Goal: Information Seeking & Learning: Learn about a topic

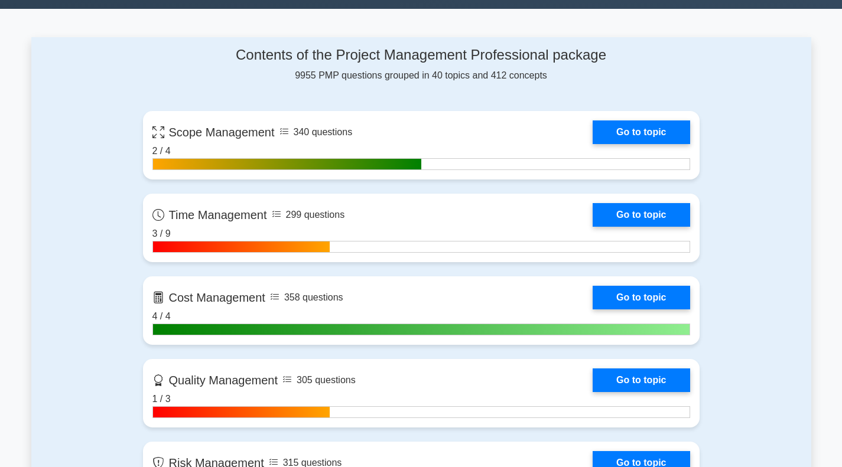
scroll to position [473, 0]
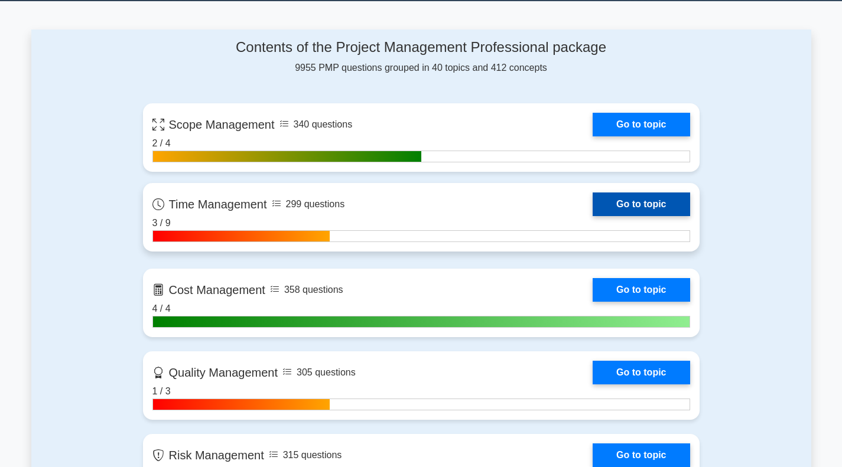
click at [640, 204] on link "Go to topic" at bounding box center [641, 205] width 97 height 24
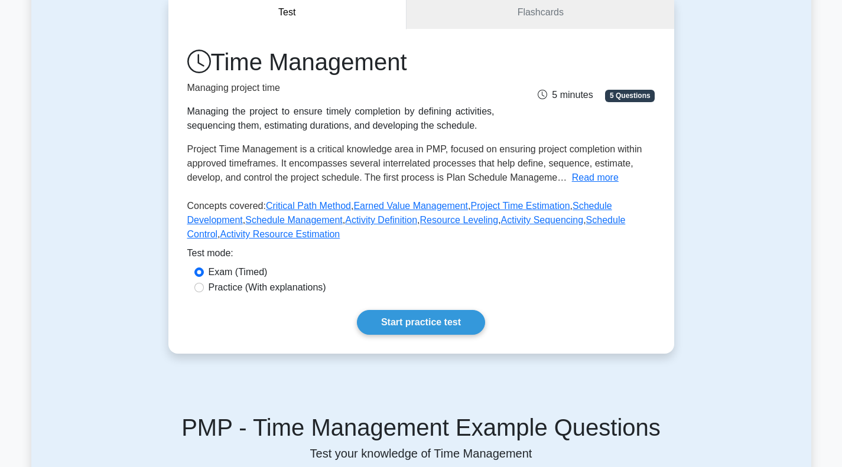
scroll to position [236, 0]
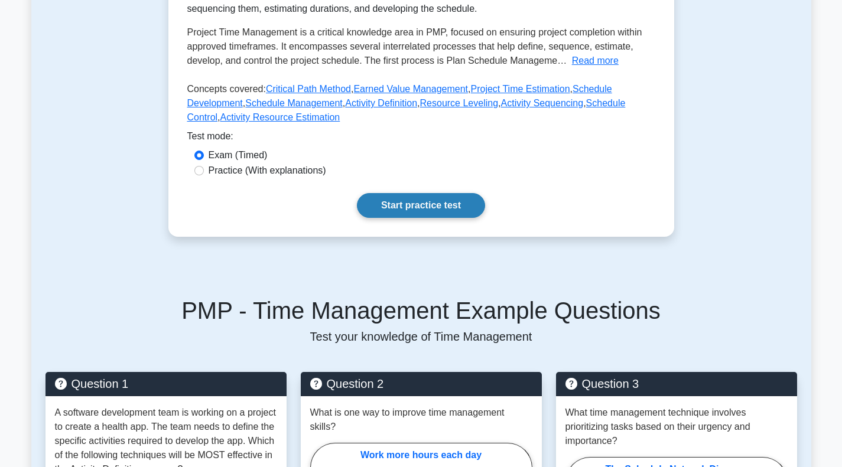
click at [404, 201] on link "Start practice test" at bounding box center [421, 205] width 128 height 25
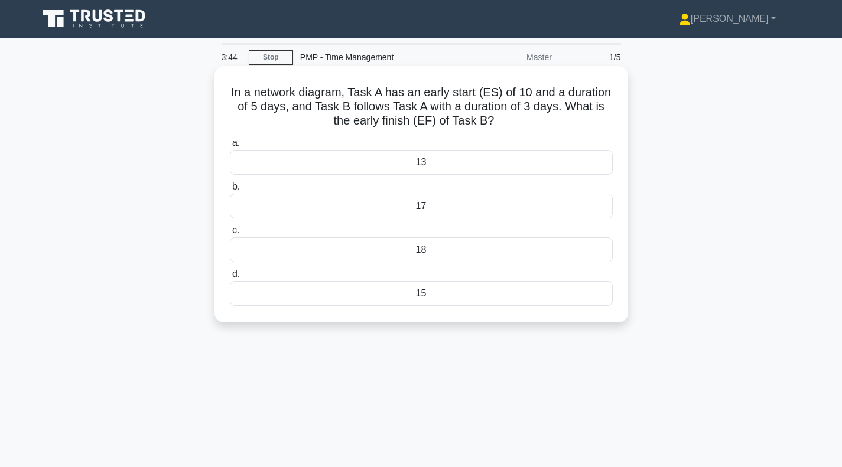
click at [381, 301] on div "15" at bounding box center [421, 293] width 383 height 25
click at [230, 278] on input "d. 15" at bounding box center [230, 275] width 0 height 8
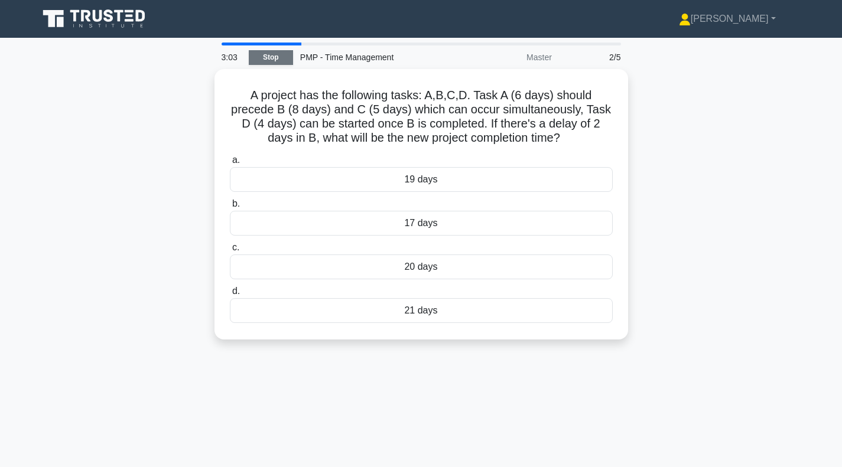
drag, startPoint x: 261, startPoint y: 53, endPoint x: 271, endPoint y: 63, distance: 13.4
click at [261, 53] on link "Stop" at bounding box center [271, 57] width 44 height 15
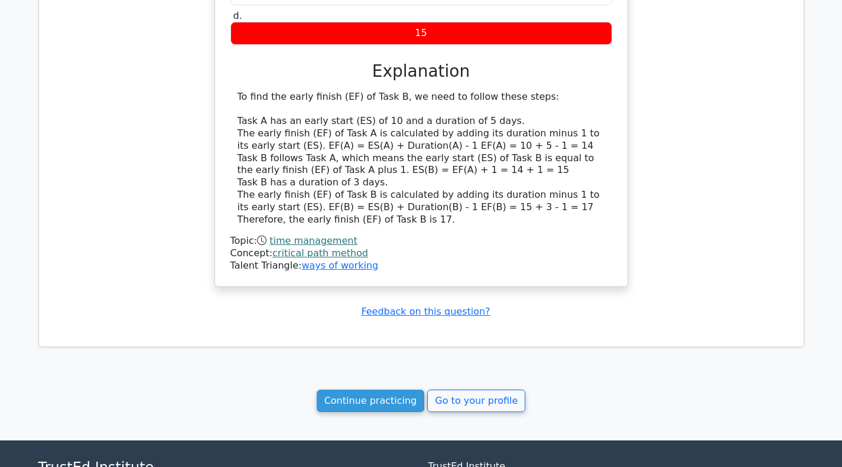
scroll to position [827, 0]
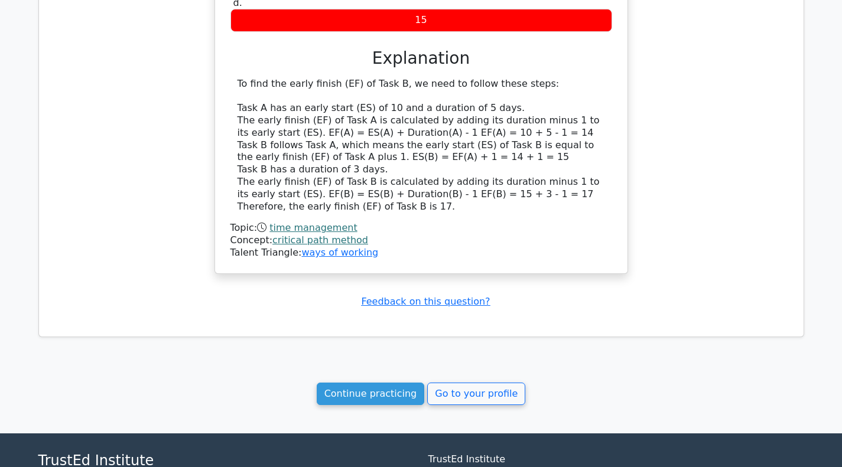
click at [312, 244] on link "critical path method" at bounding box center [320, 240] width 96 height 11
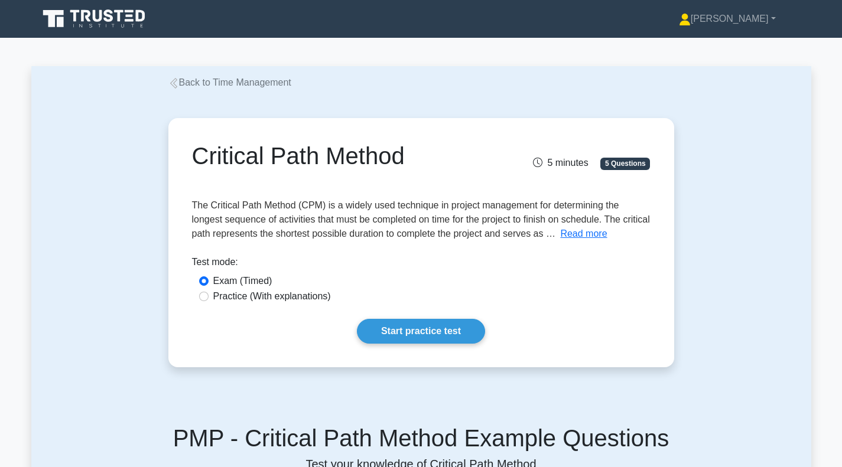
click at [171, 81] on icon at bounding box center [173, 83] width 11 height 11
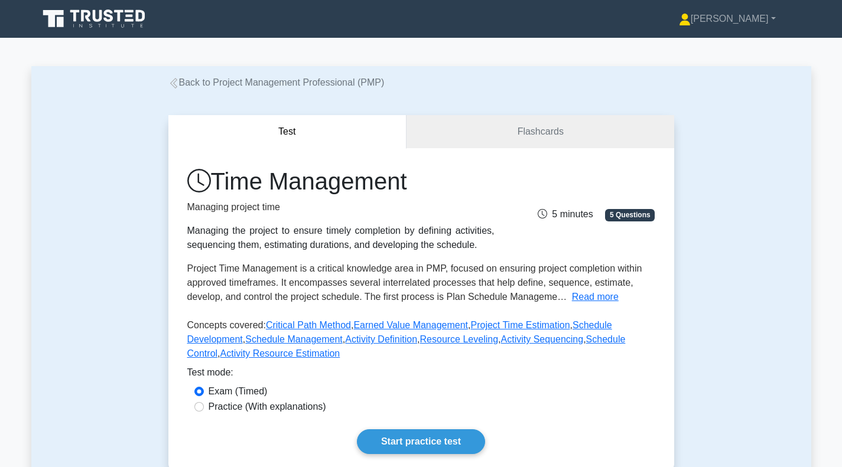
scroll to position [177, 0]
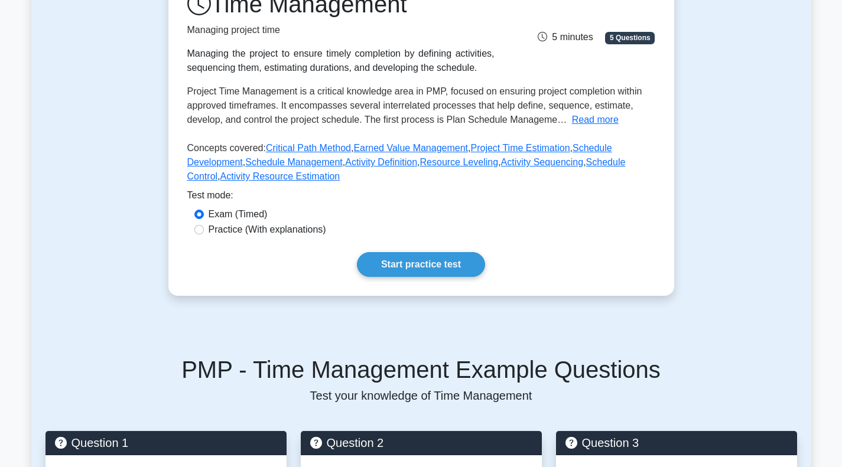
drag, startPoint x: 409, startPoint y: 262, endPoint x: 389, endPoint y: 251, distance: 23.5
click at [409, 262] on link "Start practice test" at bounding box center [421, 264] width 128 height 25
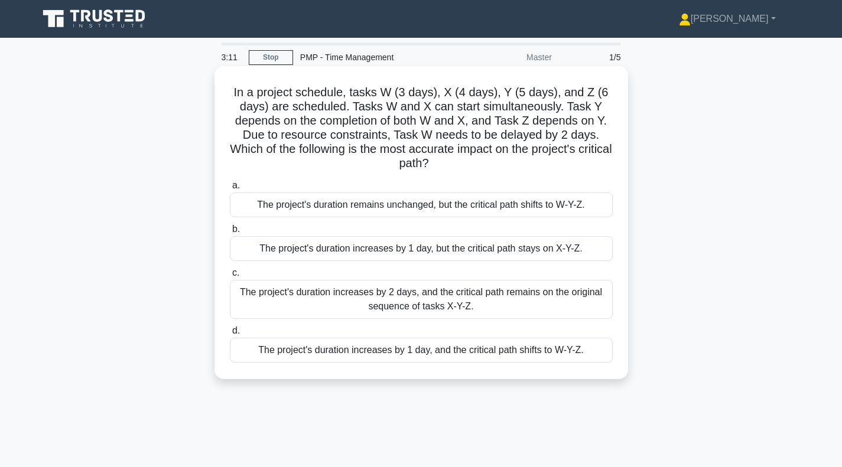
click at [407, 352] on div "The project's duration increases by 1 day, and the critical path shifts to W-Y-…" at bounding box center [421, 350] width 383 height 25
click at [230, 335] on input "d. The project's duration increases by 1 day, and the critical path shifts to W…" at bounding box center [230, 331] width 0 height 8
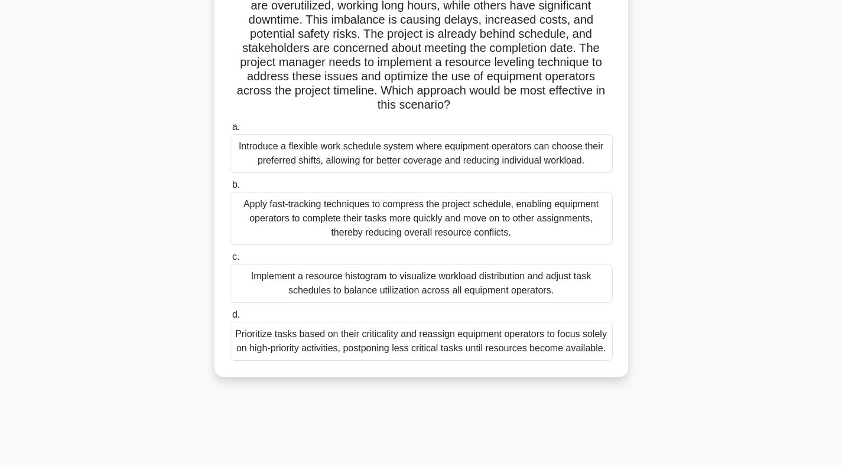
scroll to position [118, 0]
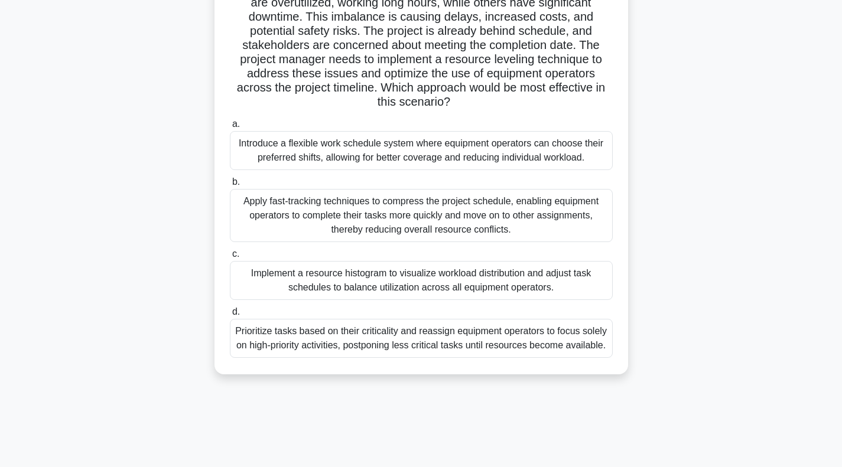
click at [369, 346] on div "Prioritize tasks based on their criticality and reassign equipment operators to…" at bounding box center [421, 338] width 383 height 39
click at [230, 316] on input "d. Prioritize tasks based on their criticality and reassign equipment operators…" at bounding box center [230, 312] width 0 height 8
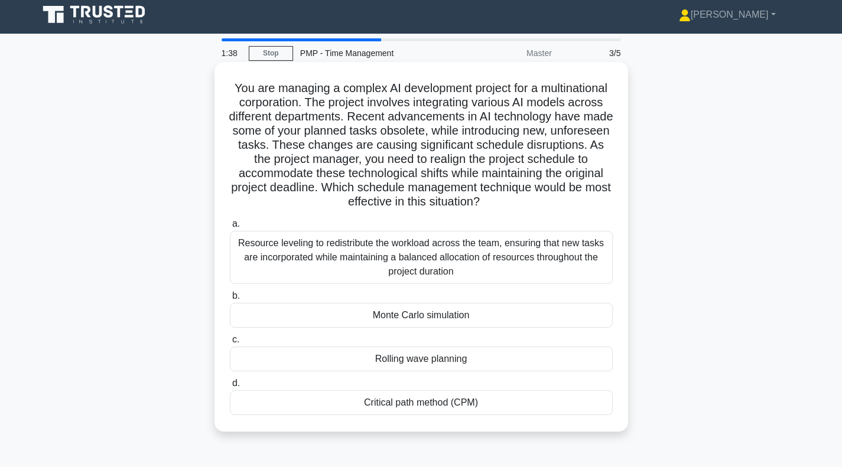
scroll to position [0, 0]
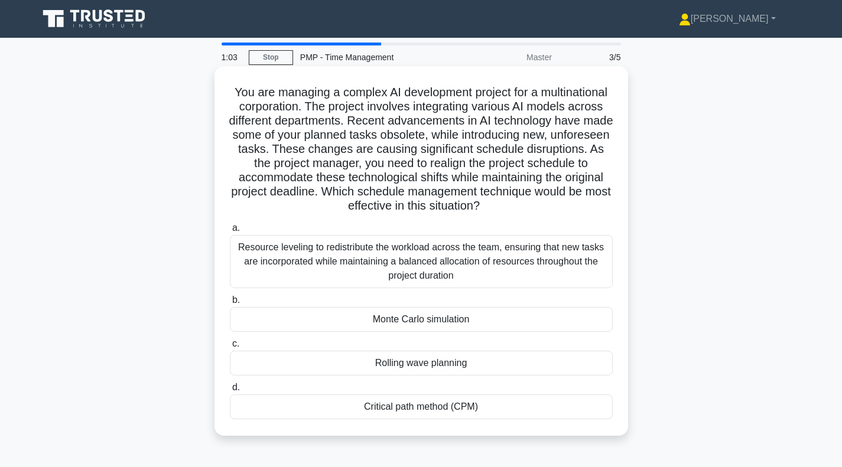
click at [461, 369] on div "Rolling wave planning" at bounding box center [421, 363] width 383 height 25
click at [230, 348] on input "c. Rolling wave planning" at bounding box center [230, 344] width 0 height 8
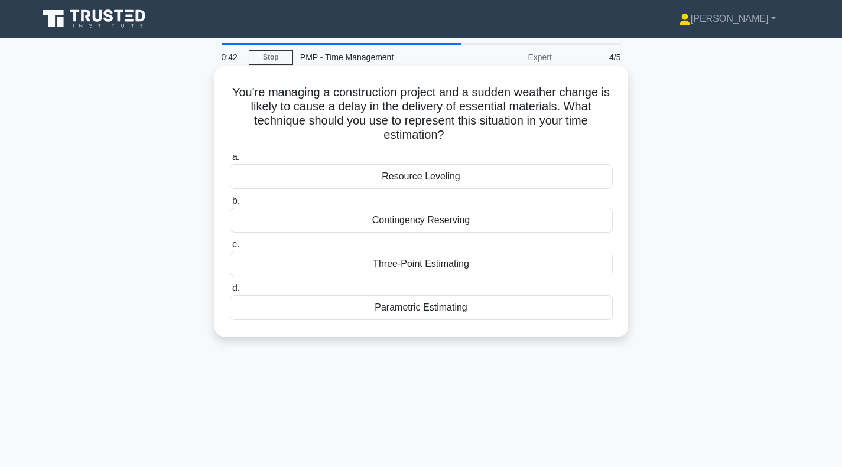
click at [457, 223] on div "Contingency Reserving" at bounding box center [421, 220] width 383 height 25
click at [230, 205] on input "b. Contingency Reserving" at bounding box center [230, 201] width 0 height 8
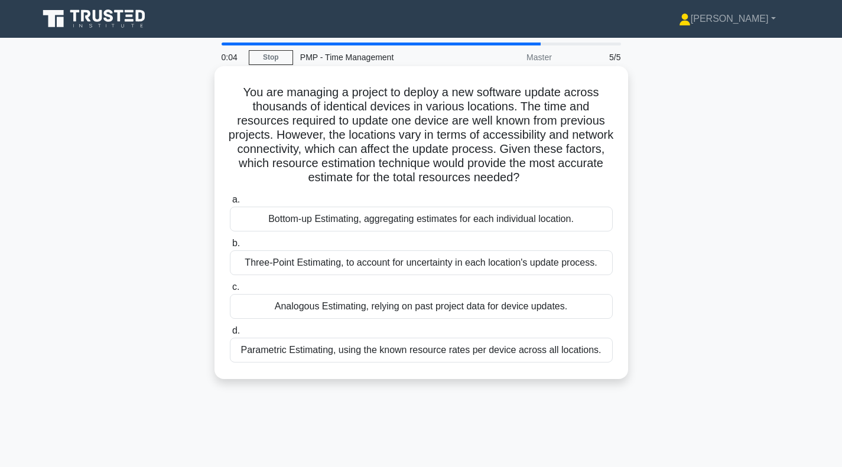
click at [415, 216] on div "Bottom-up Estimating, aggregating estimates for each individual location." at bounding box center [421, 219] width 383 height 25
click at [230, 204] on input "a. Bottom-up Estimating, aggregating estimates for each individual location." at bounding box center [230, 200] width 0 height 8
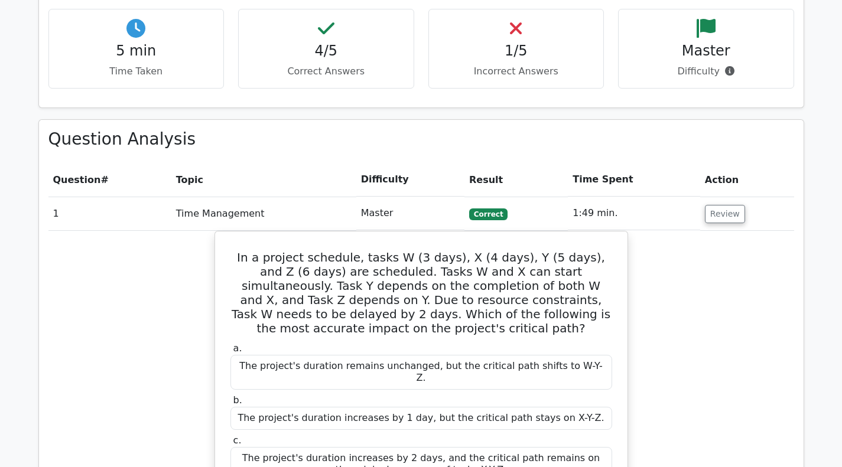
scroll to position [355, 0]
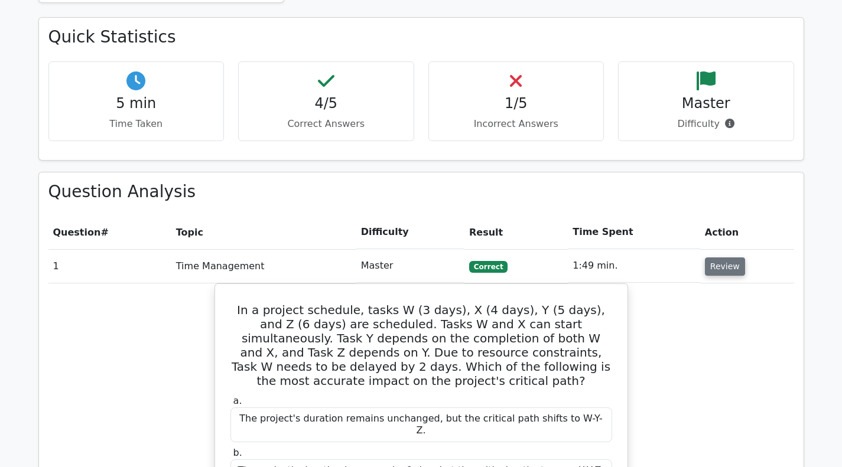
click at [717, 263] on button "Review" at bounding box center [725, 267] width 40 height 18
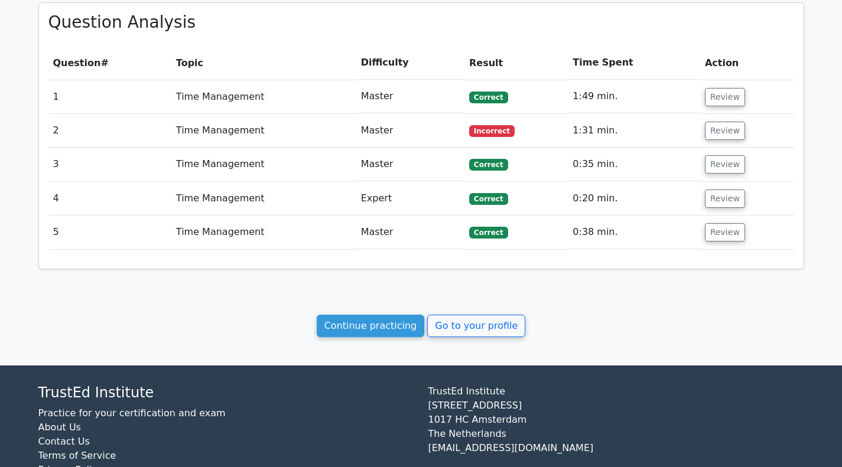
scroll to position [532, 0]
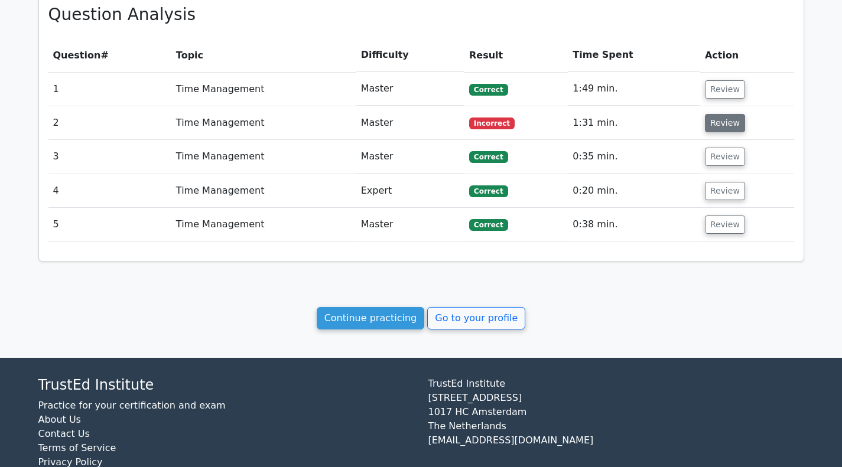
click at [717, 126] on button "Review" at bounding box center [725, 123] width 40 height 18
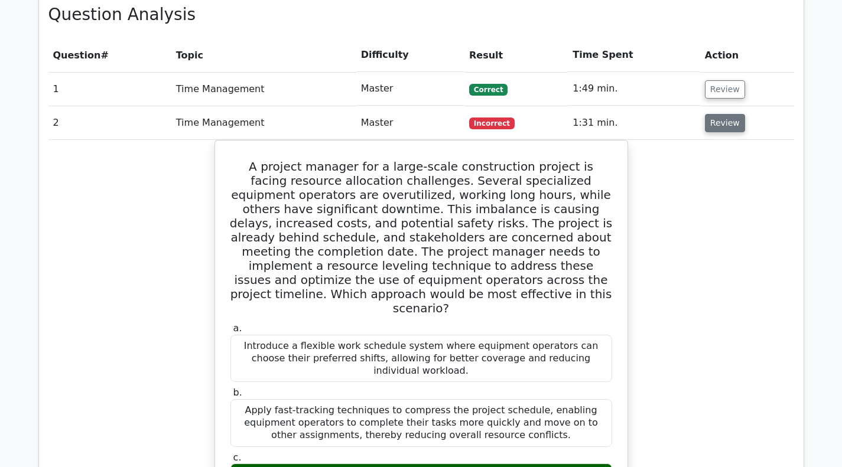
click at [713, 129] on button "Review" at bounding box center [725, 123] width 40 height 18
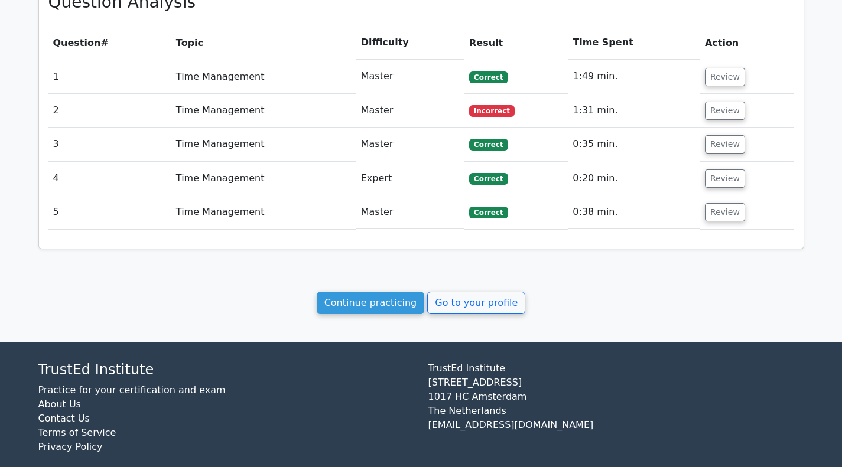
scroll to position [562, 0]
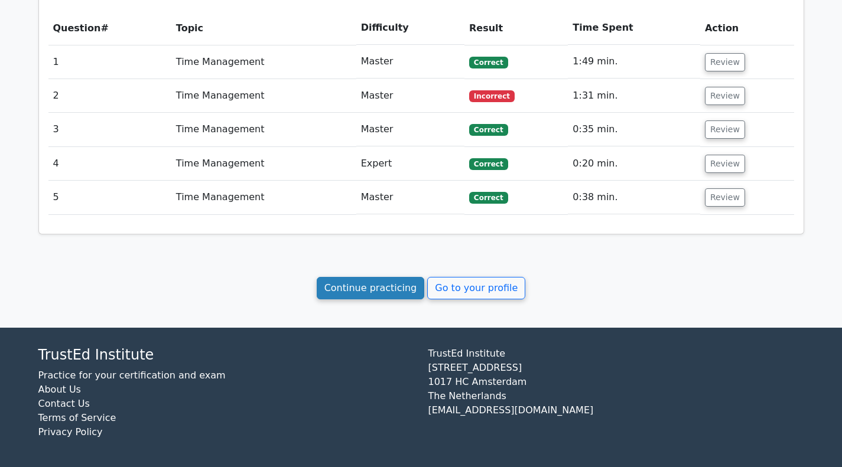
click at [388, 287] on link "Continue practicing" at bounding box center [371, 288] width 108 height 22
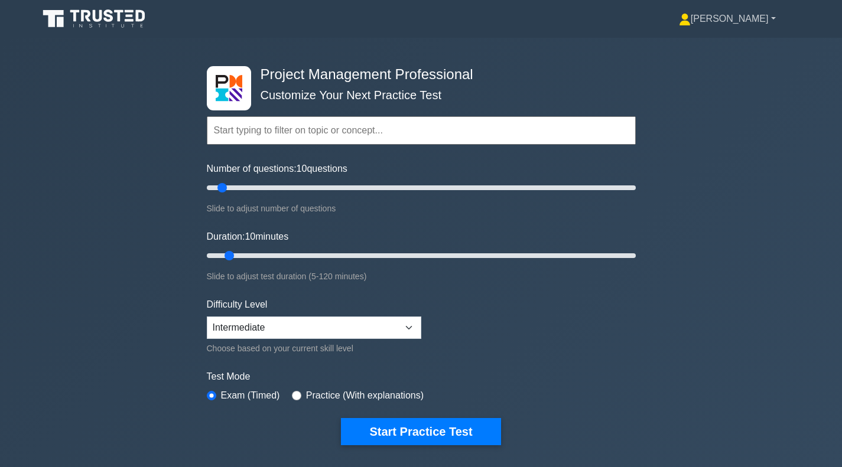
click at [760, 24] on link "[PERSON_NAME]" at bounding box center [728, 19] width 154 height 24
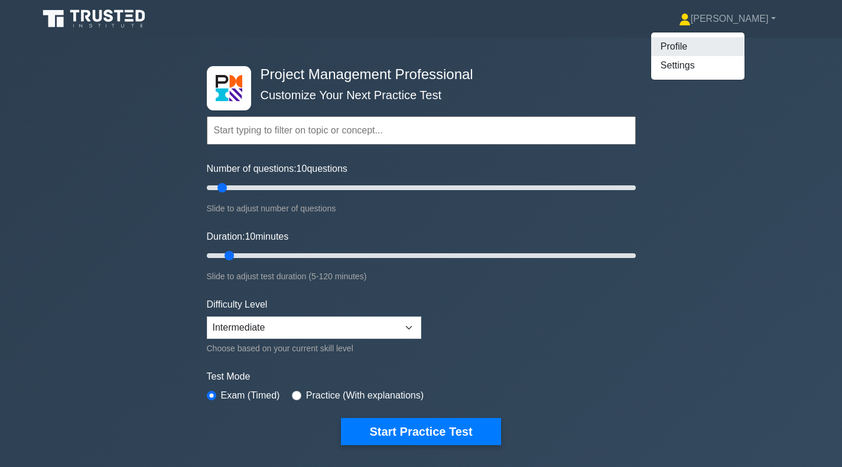
click at [737, 45] on link "Profile" at bounding box center [697, 46] width 93 height 19
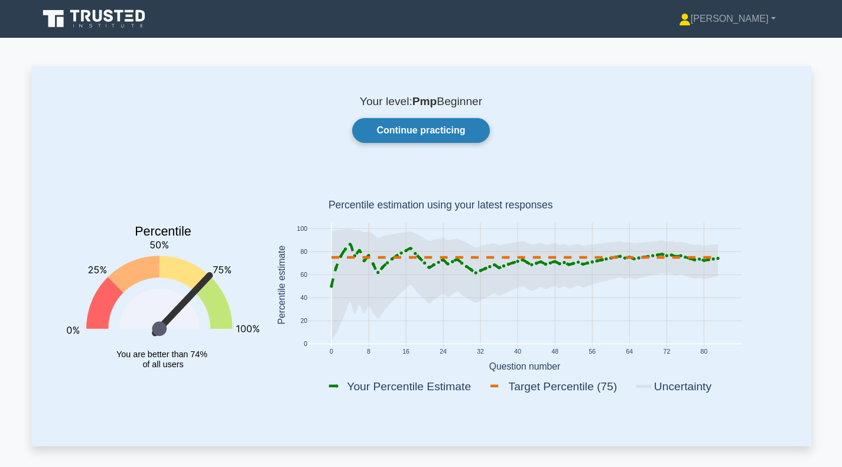
click at [410, 132] on link "Continue practicing" at bounding box center [420, 130] width 137 height 25
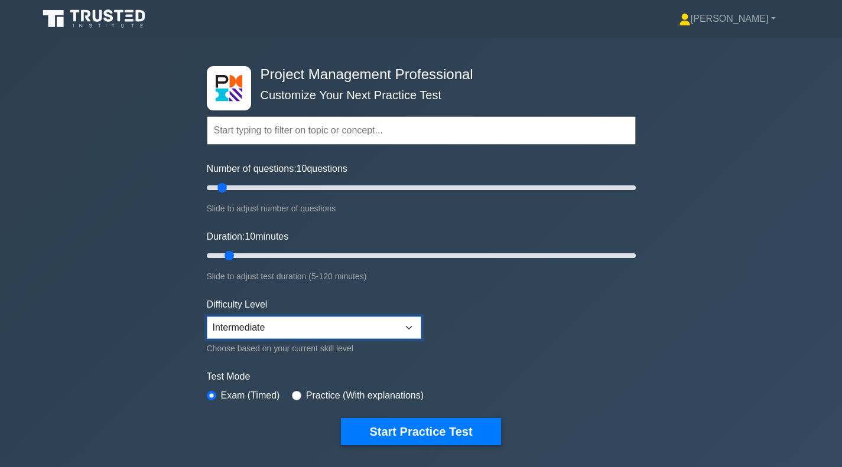
click at [409, 324] on select "Beginner Intermediate Expert" at bounding box center [314, 328] width 214 height 22
click at [412, 322] on select "Beginner Intermediate Expert" at bounding box center [314, 328] width 214 height 22
click at [749, 29] on link "[PERSON_NAME]" at bounding box center [728, 19] width 154 height 24
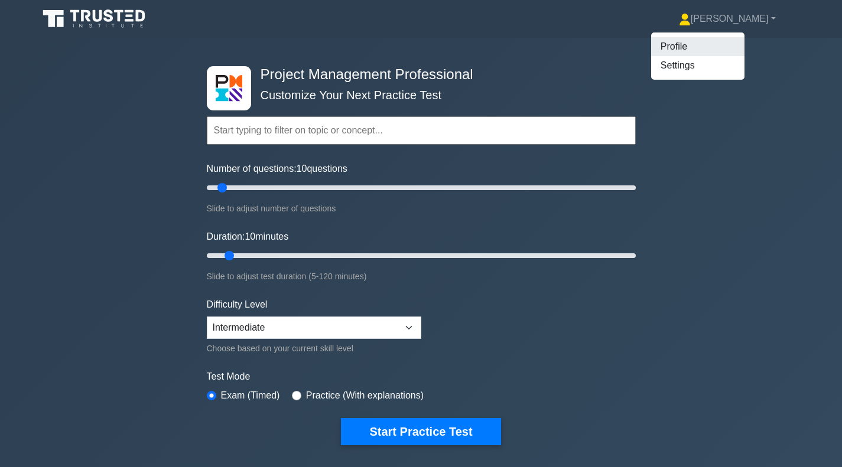
click at [710, 48] on link "Profile" at bounding box center [697, 46] width 93 height 19
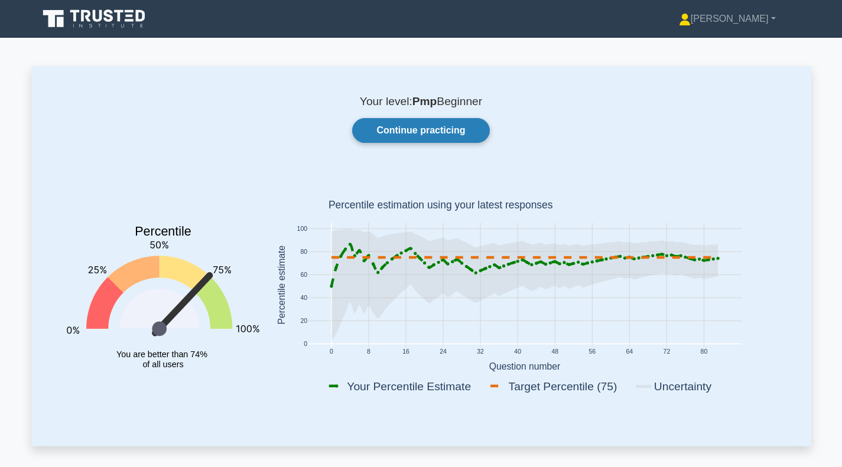
click at [424, 129] on link "Continue practicing" at bounding box center [420, 130] width 137 height 25
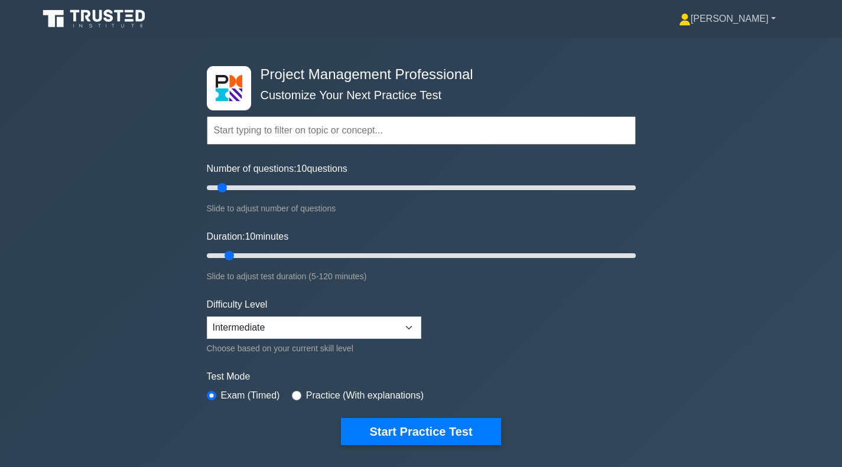
click at [726, 13] on link "[PERSON_NAME]" at bounding box center [728, 19] width 154 height 24
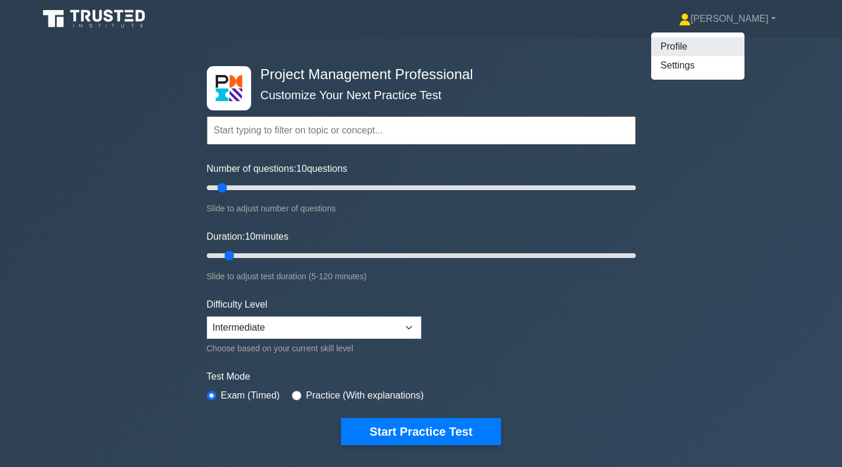
click at [712, 48] on link "Profile" at bounding box center [697, 46] width 93 height 19
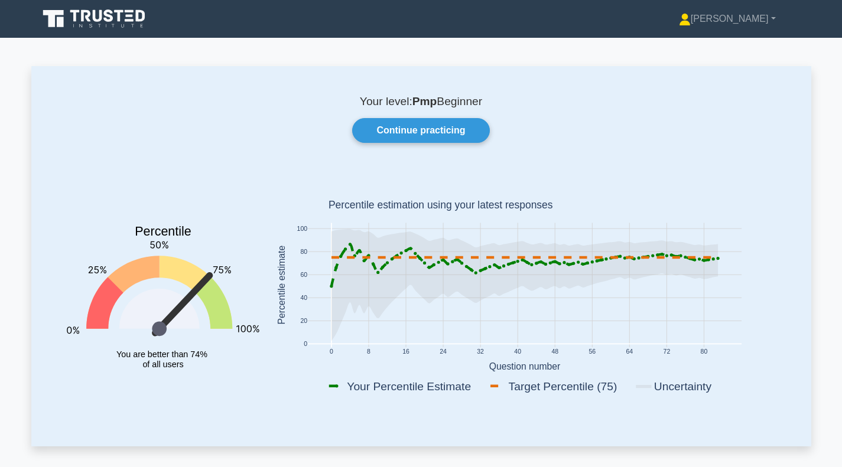
click at [717, 258] on icon at bounding box center [717, 258] width 3 height 3
click at [609, 268] on icon at bounding box center [524, 285] width 386 height 112
drag, startPoint x: 609, startPoint y: 268, endPoint x: 593, endPoint y: 284, distance: 23.0
click at [593, 284] on icon at bounding box center [524, 308] width 386 height 68
click at [677, 384] on rect at bounding box center [677, 386] width 88 height 17
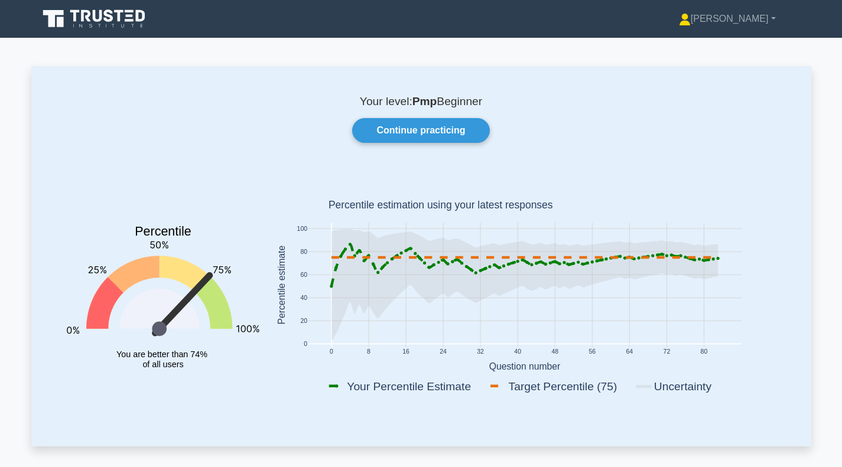
click at [470, 331] on rect at bounding box center [524, 285] width 434 height 125
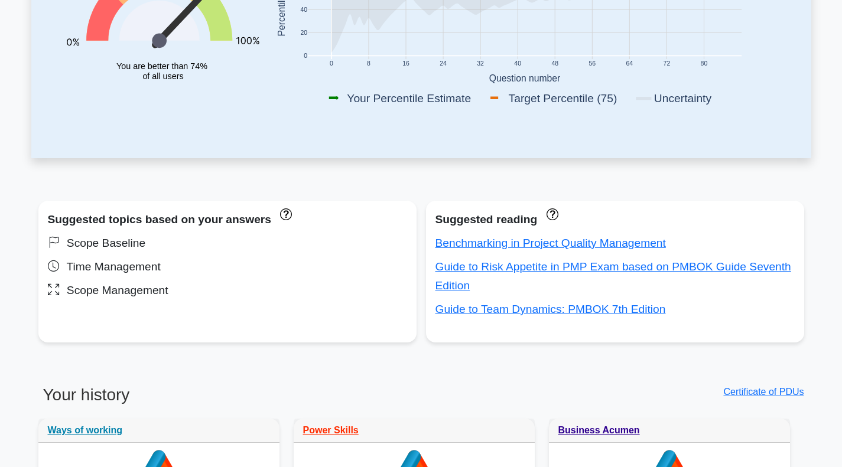
scroll to position [295, 0]
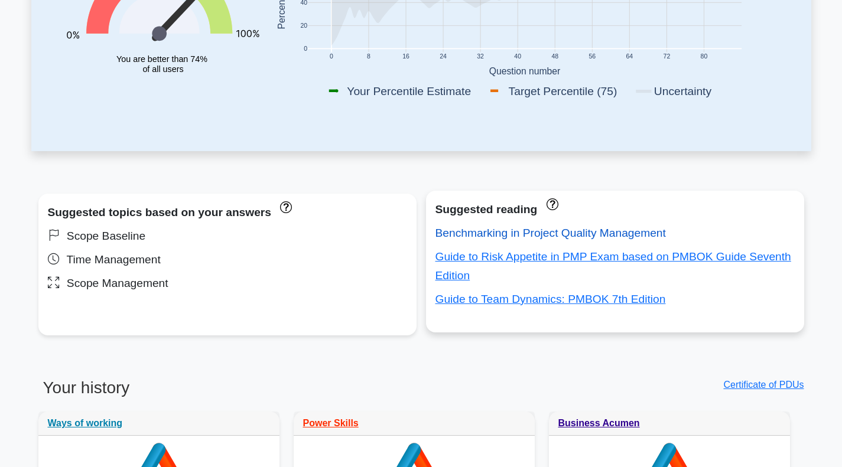
click at [515, 233] on link "Benchmarking in Project Quality Management" at bounding box center [550, 233] width 230 height 12
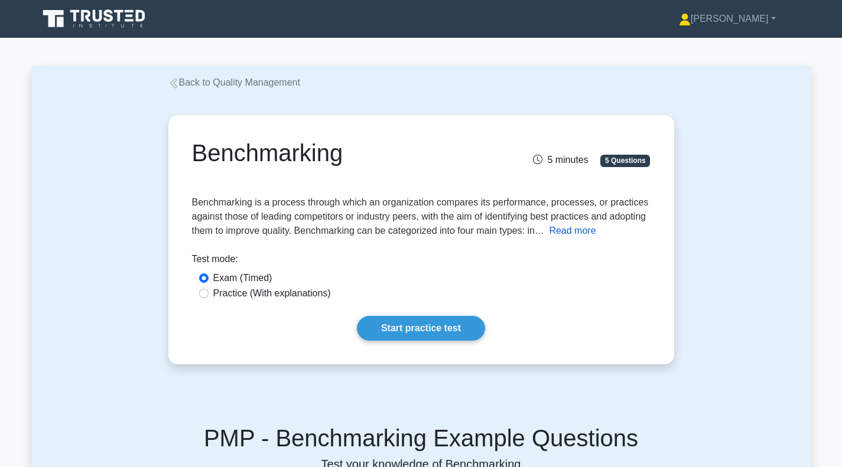
click at [596, 235] on button "Read more" at bounding box center [572, 231] width 47 height 14
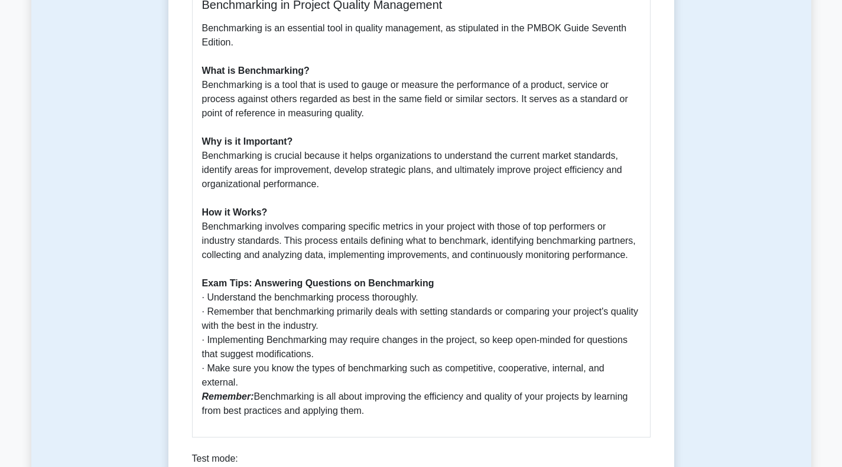
scroll to position [414, 0]
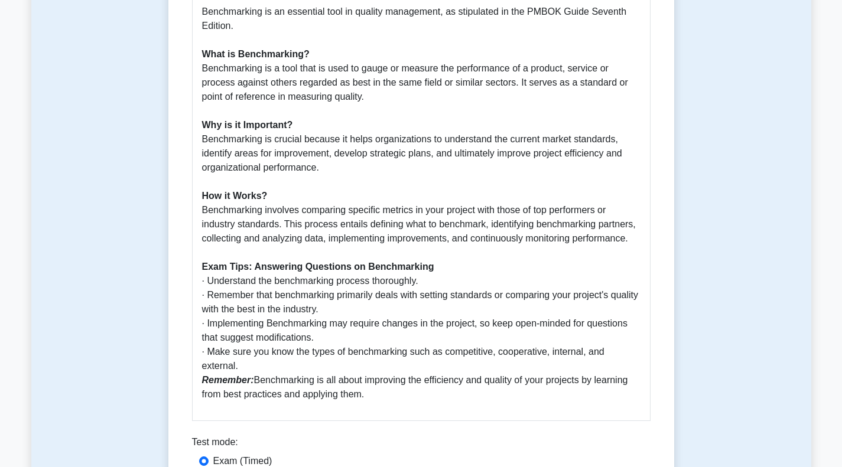
click at [322, 310] on p "Benchmarking is an essential tool in quality management, as stipulated in the P…" at bounding box center [421, 203] width 438 height 397
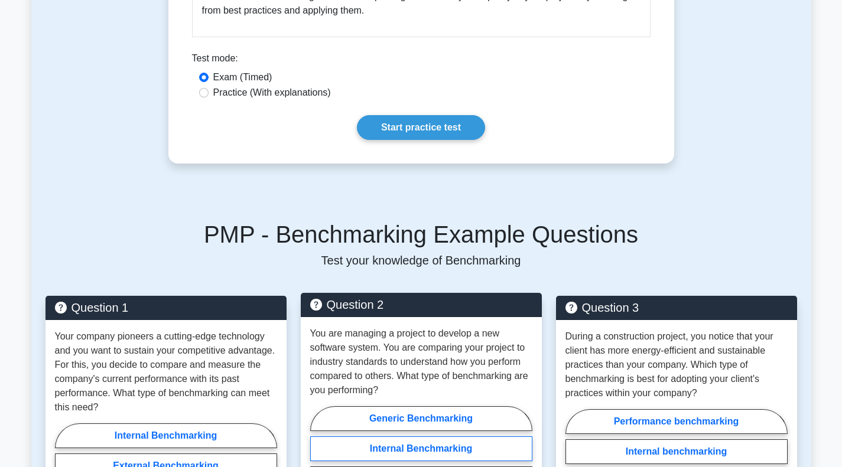
scroll to position [886, 0]
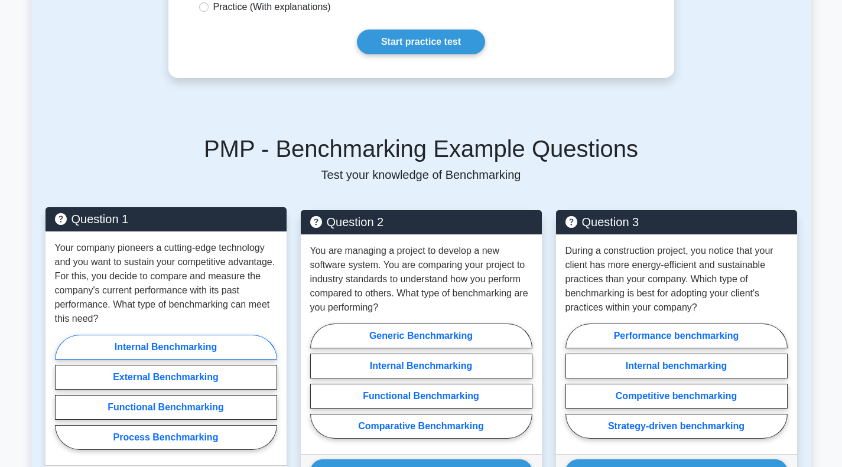
click at [151, 335] on label "Internal Benchmarking" at bounding box center [166, 347] width 222 height 25
click at [63, 392] on input "Internal Benchmarking" at bounding box center [59, 396] width 8 height 8
radio input "true"
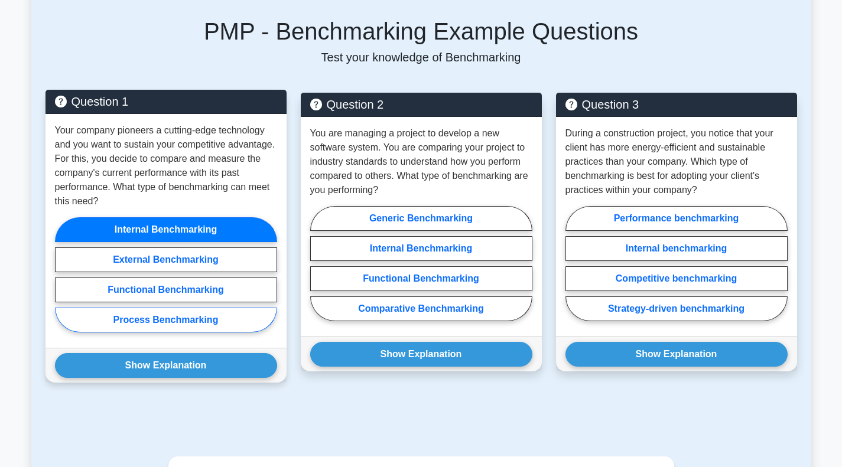
scroll to position [1004, 0]
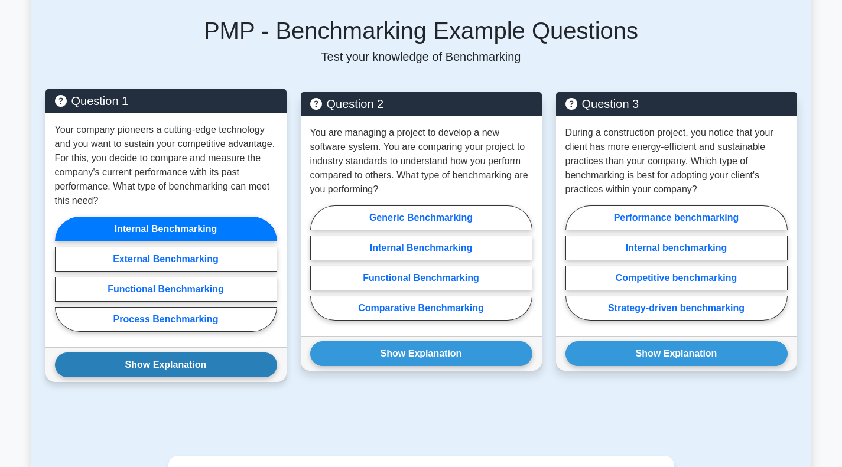
click at [164, 355] on button "Show Explanation" at bounding box center [166, 365] width 222 height 25
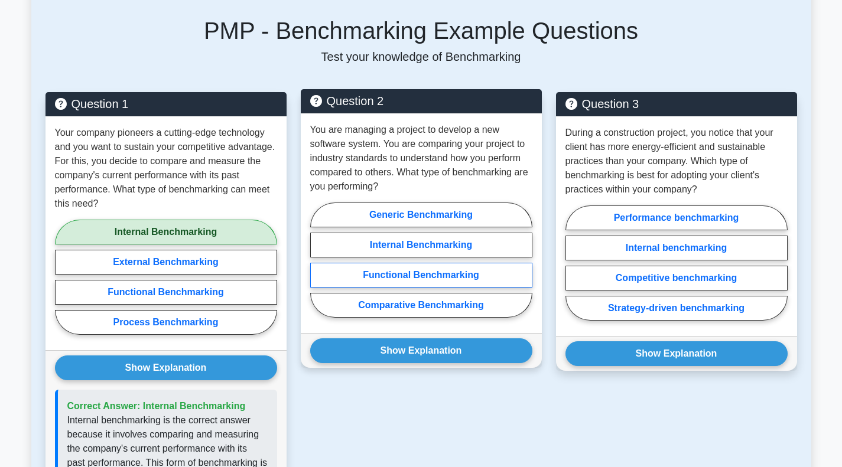
click at [422, 263] on label "Functional Benchmarking" at bounding box center [421, 275] width 222 height 25
click at [318, 260] on input "Functional Benchmarking" at bounding box center [314, 264] width 8 height 8
radio input "true"
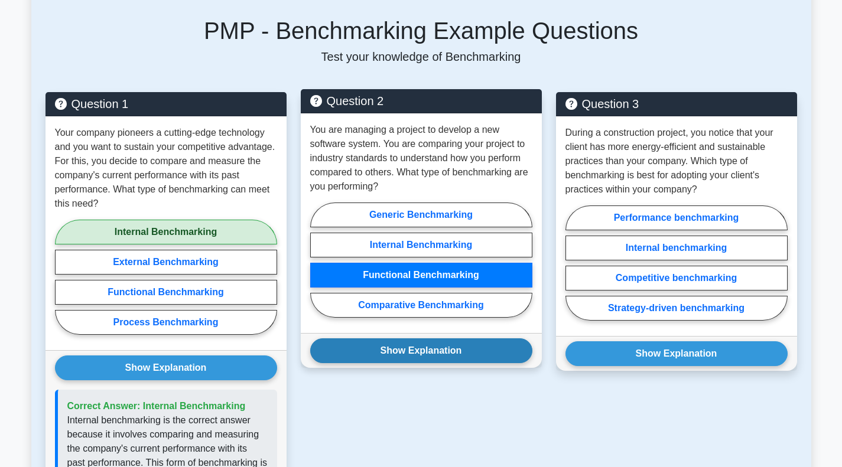
click at [405, 342] on button "Show Explanation" at bounding box center [421, 351] width 222 height 25
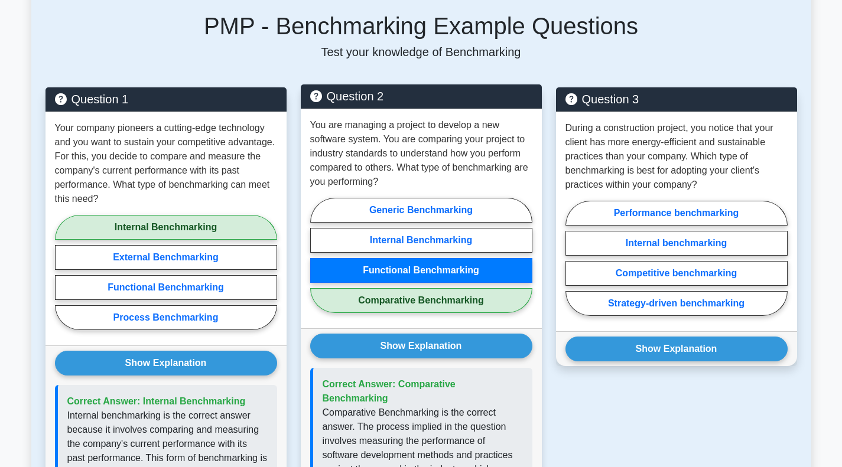
scroll to position [886, 0]
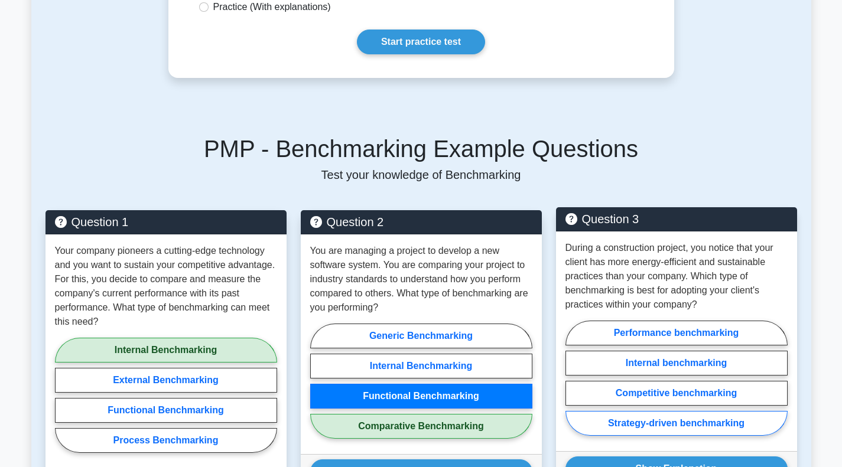
click at [651, 413] on label "Strategy-driven benchmarking" at bounding box center [676, 423] width 222 height 25
click at [573, 386] on input "Strategy-driven benchmarking" at bounding box center [569, 382] width 8 height 8
radio input "true"
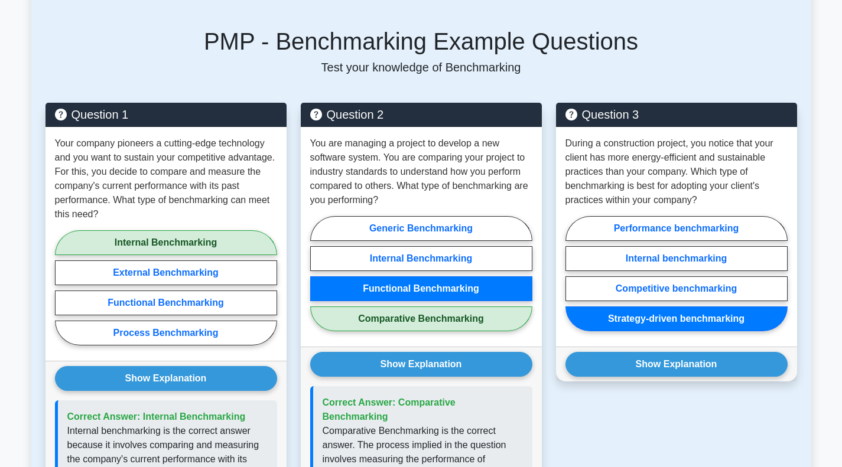
scroll to position [1004, 0]
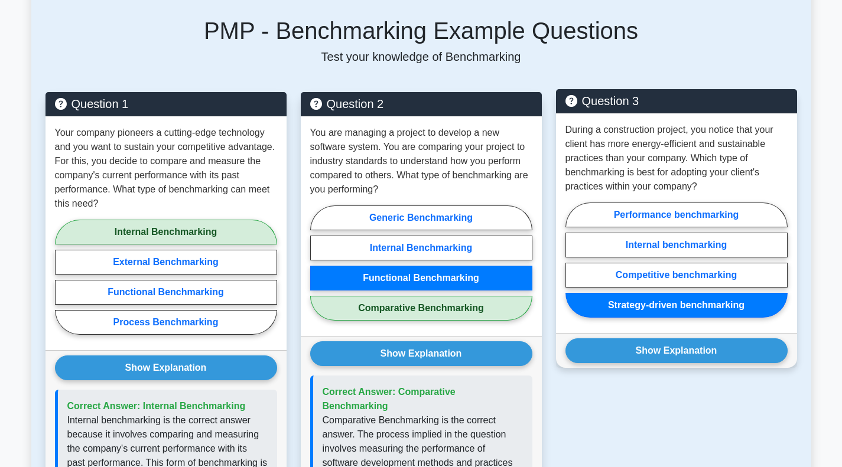
click at [693, 353] on div "Show Explanation Correct Answer: Competitive benchmarking" at bounding box center [676, 350] width 241 height 35
click at [693, 339] on button "Show Explanation" at bounding box center [676, 351] width 222 height 25
